Goal: Task Accomplishment & Management: Use online tool/utility

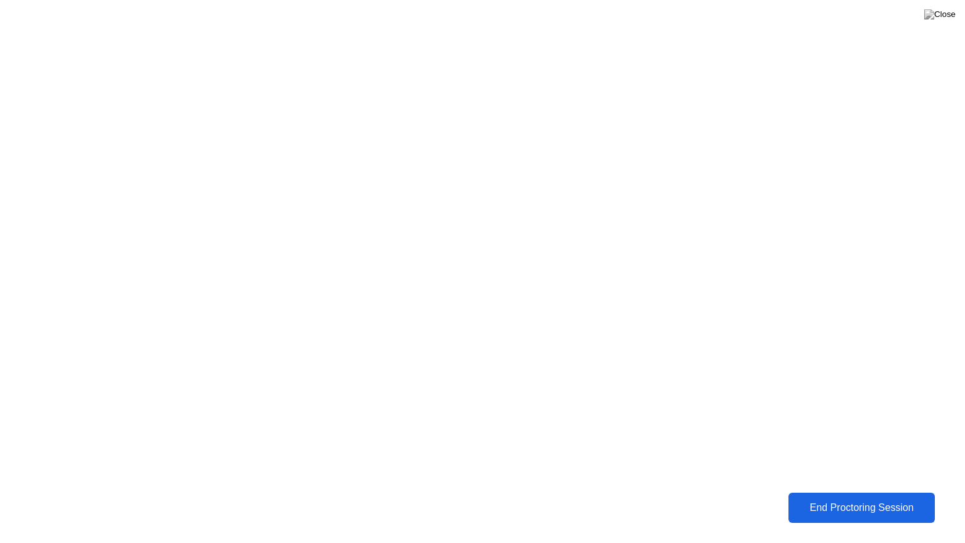
click at [849, 509] on div "End Proctoring Session" at bounding box center [861, 507] width 139 height 11
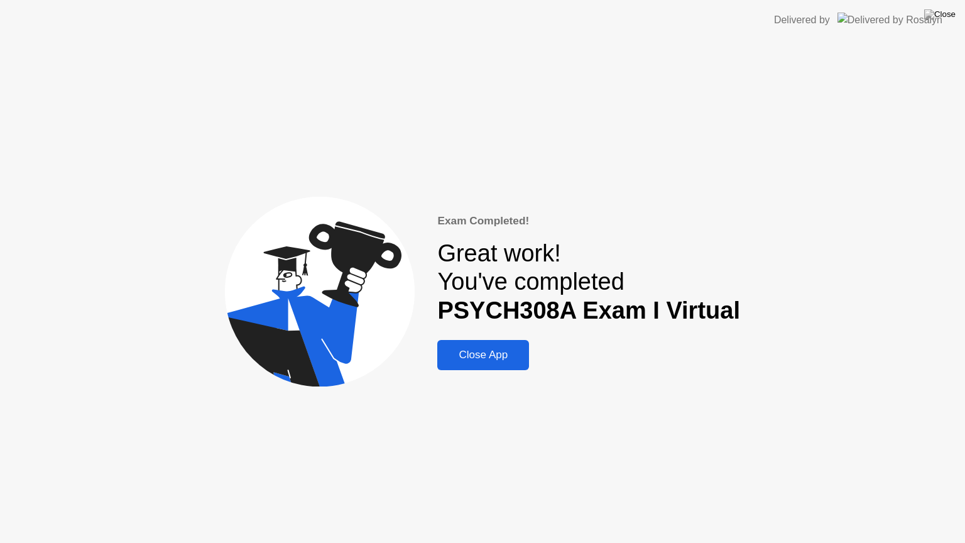
click at [479, 351] on div "Close App" at bounding box center [483, 355] width 84 height 13
